Goal: Information Seeking & Learning: Learn about a topic

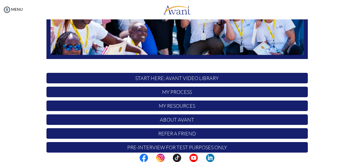
scroll to position [145, 0]
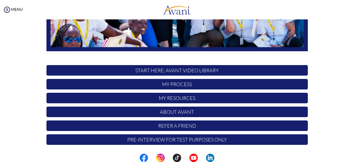
click at [199, 98] on p "My Resources" at bounding box center [176, 98] width 261 height 10
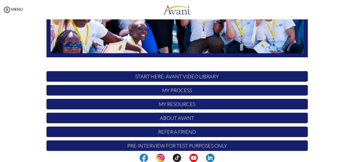
scroll to position [145, 0]
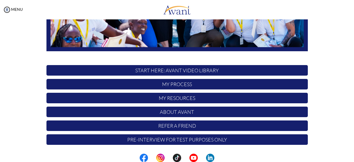
click at [207, 127] on p "Refer a Friend" at bounding box center [176, 125] width 261 height 10
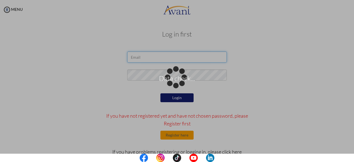
type input "[EMAIL_ADDRESS][DOMAIN_NAME]"
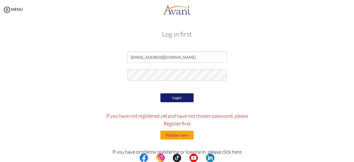
click at [185, 99] on button "Login" at bounding box center [176, 97] width 33 height 9
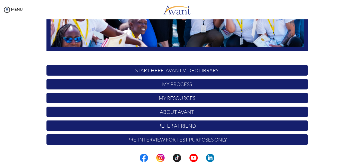
click at [202, 72] on p "START HERE: Avant Video Library" at bounding box center [176, 70] width 261 height 10
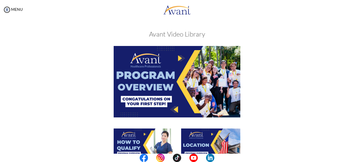
click at [202, 72] on img at bounding box center [177, 81] width 127 height 71
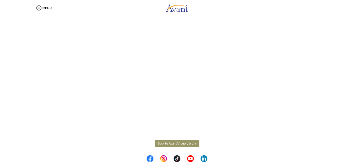
scroll to position [78, 0]
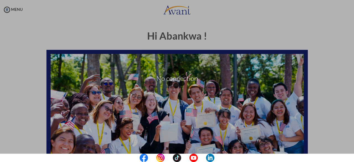
click at [181, 85] on div "No connection" at bounding box center [177, 81] width 8 height 8
